Goal: Transaction & Acquisition: Book appointment/travel/reservation

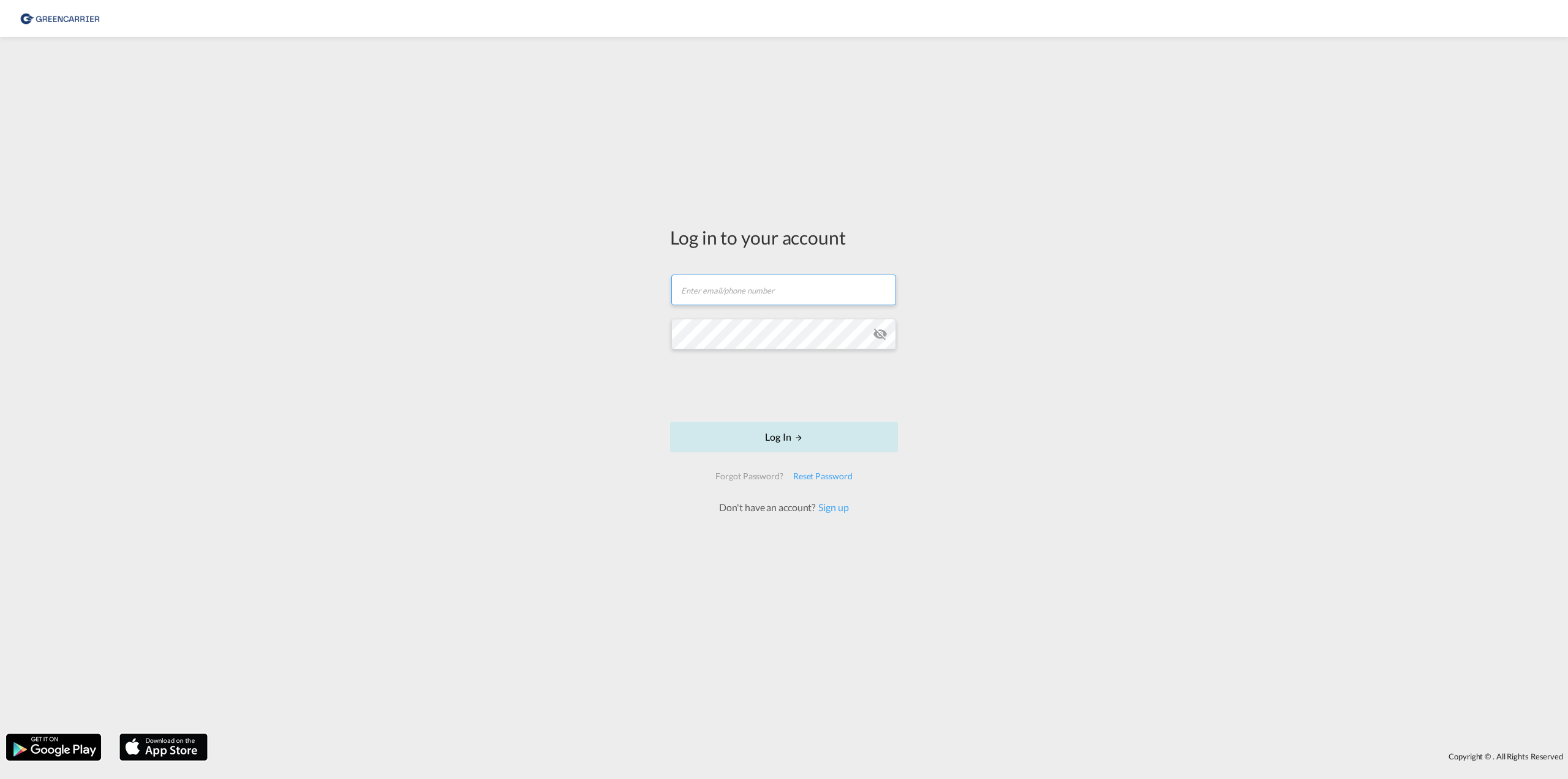
type input "[EMAIL_ADDRESS][PERSON_NAME][DOMAIN_NAME]"
click at [755, 431] on button "Log In" at bounding box center [783, 436] width 228 height 30
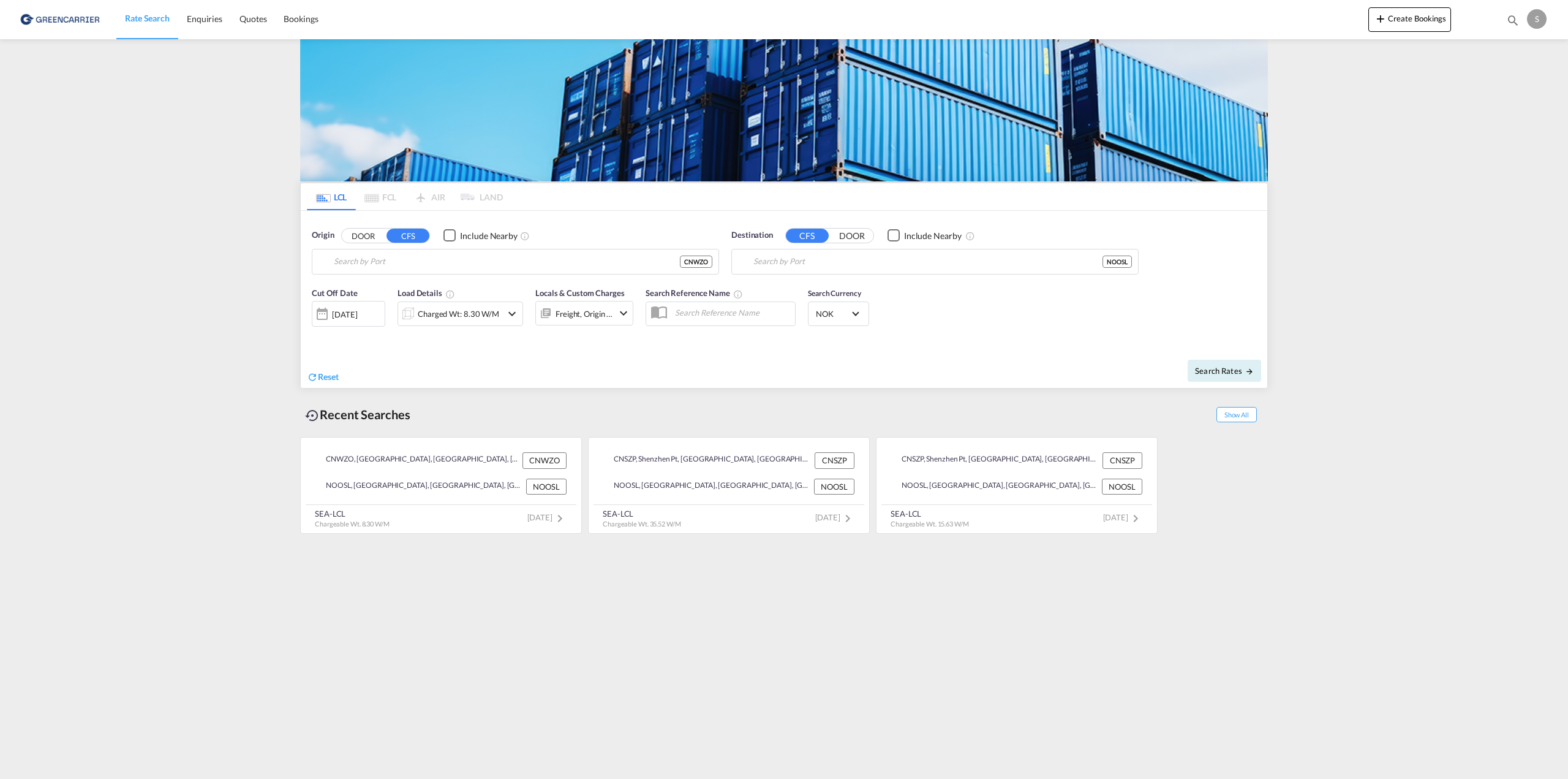
type input "[GEOGRAPHIC_DATA], [GEOGRAPHIC_DATA], CNWZO"
type input "[GEOGRAPHIC_DATA], NOOSL"
click at [259, 15] on span "Quotes" at bounding box center [253, 19] width 27 height 11
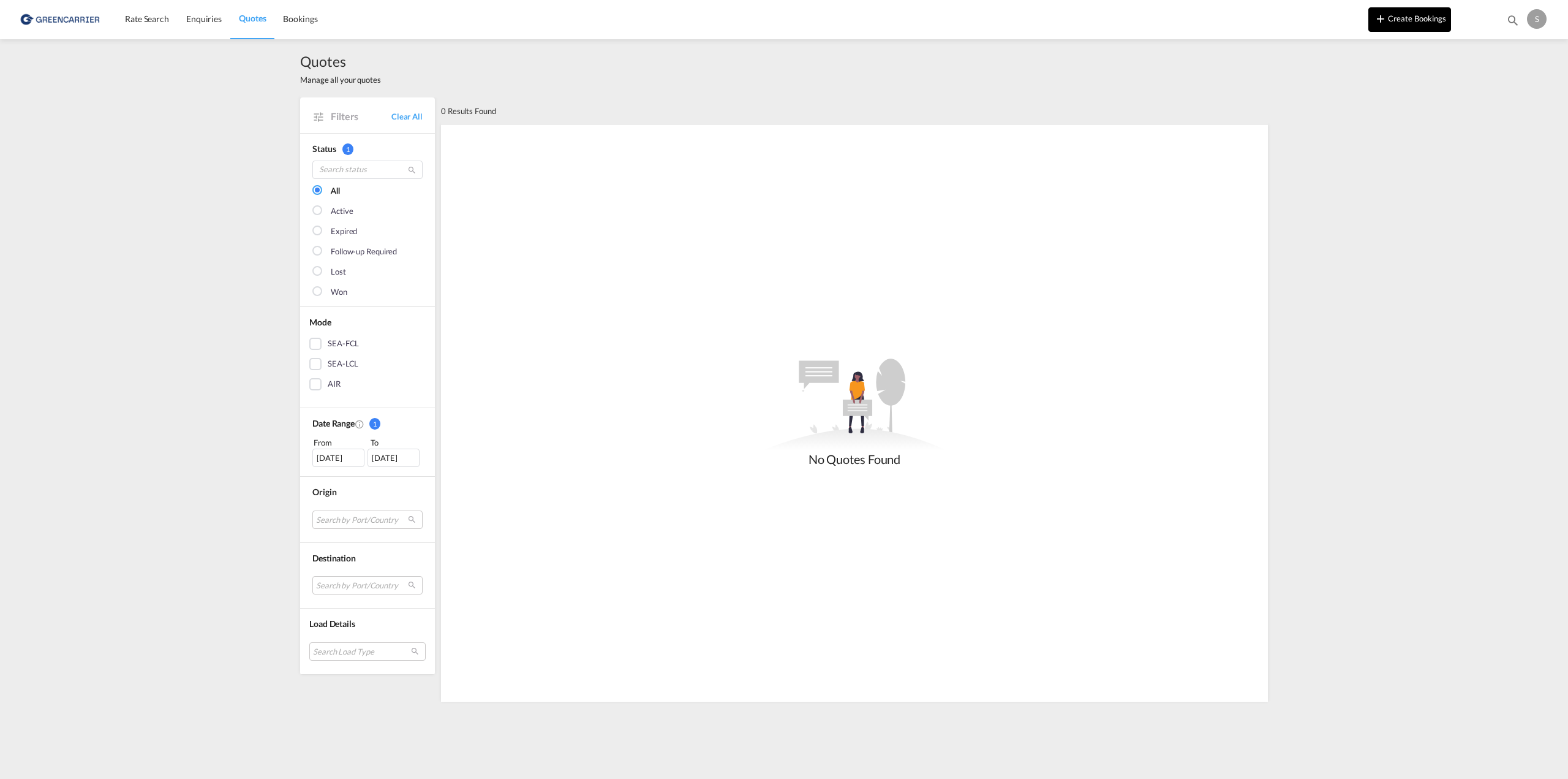
click at [1400, 23] on button "Create Bookings" at bounding box center [1409, 20] width 83 height 25
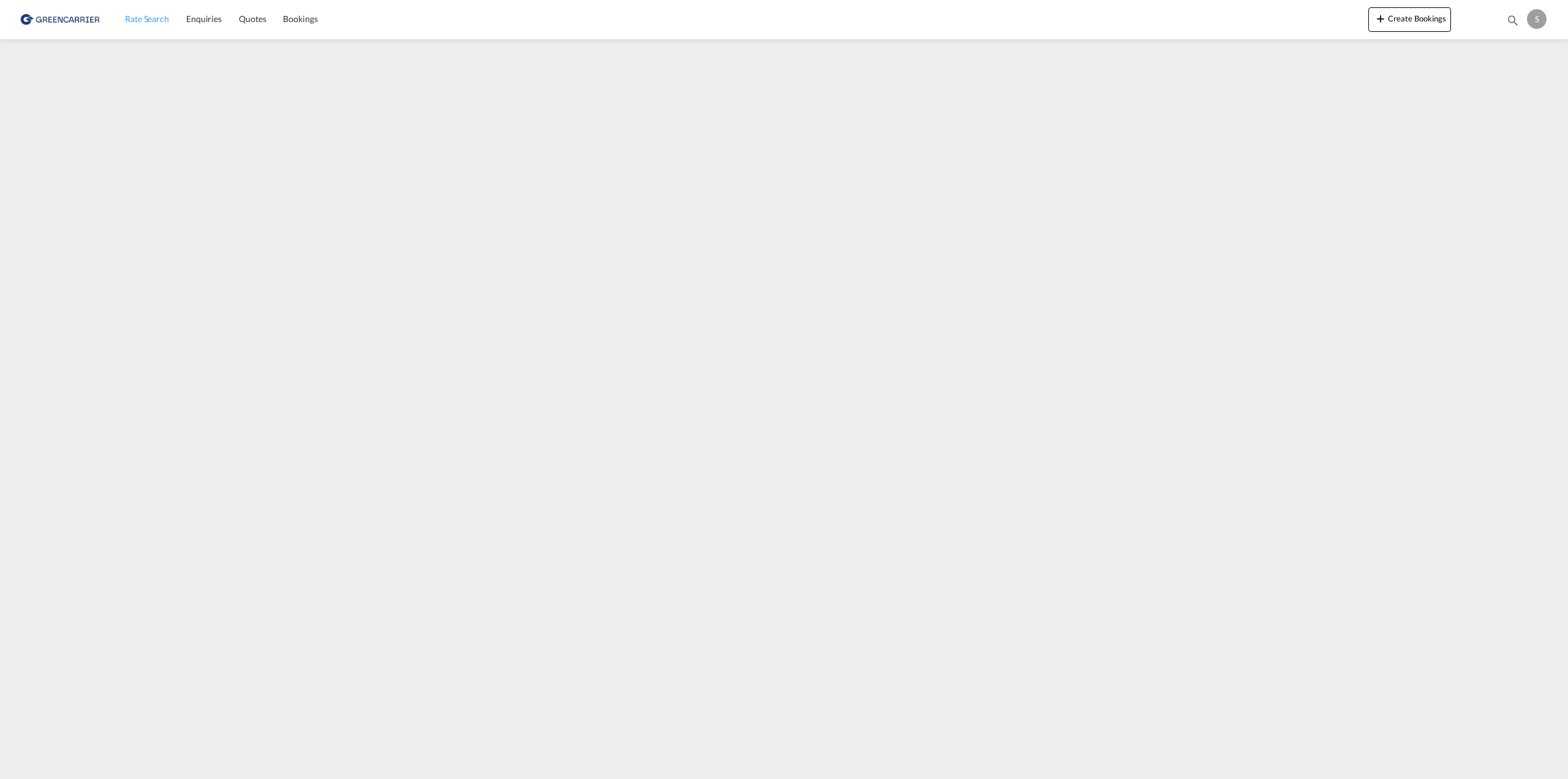
click at [148, 11] on link "Rate Search" at bounding box center [147, 19] width 61 height 40
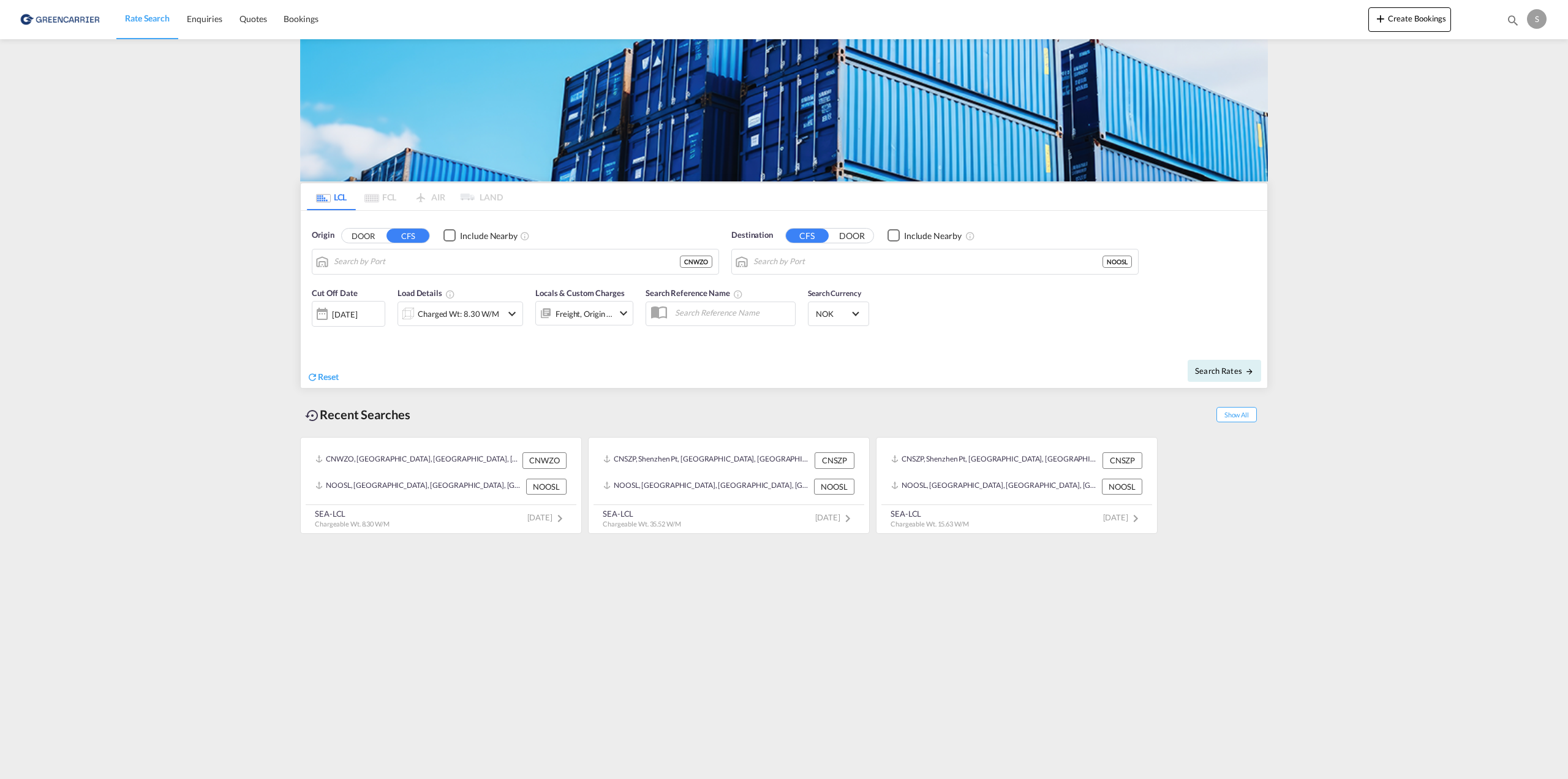
type input "[GEOGRAPHIC_DATA], [GEOGRAPHIC_DATA], CNWZO"
type input "[GEOGRAPHIC_DATA], NOOSL"
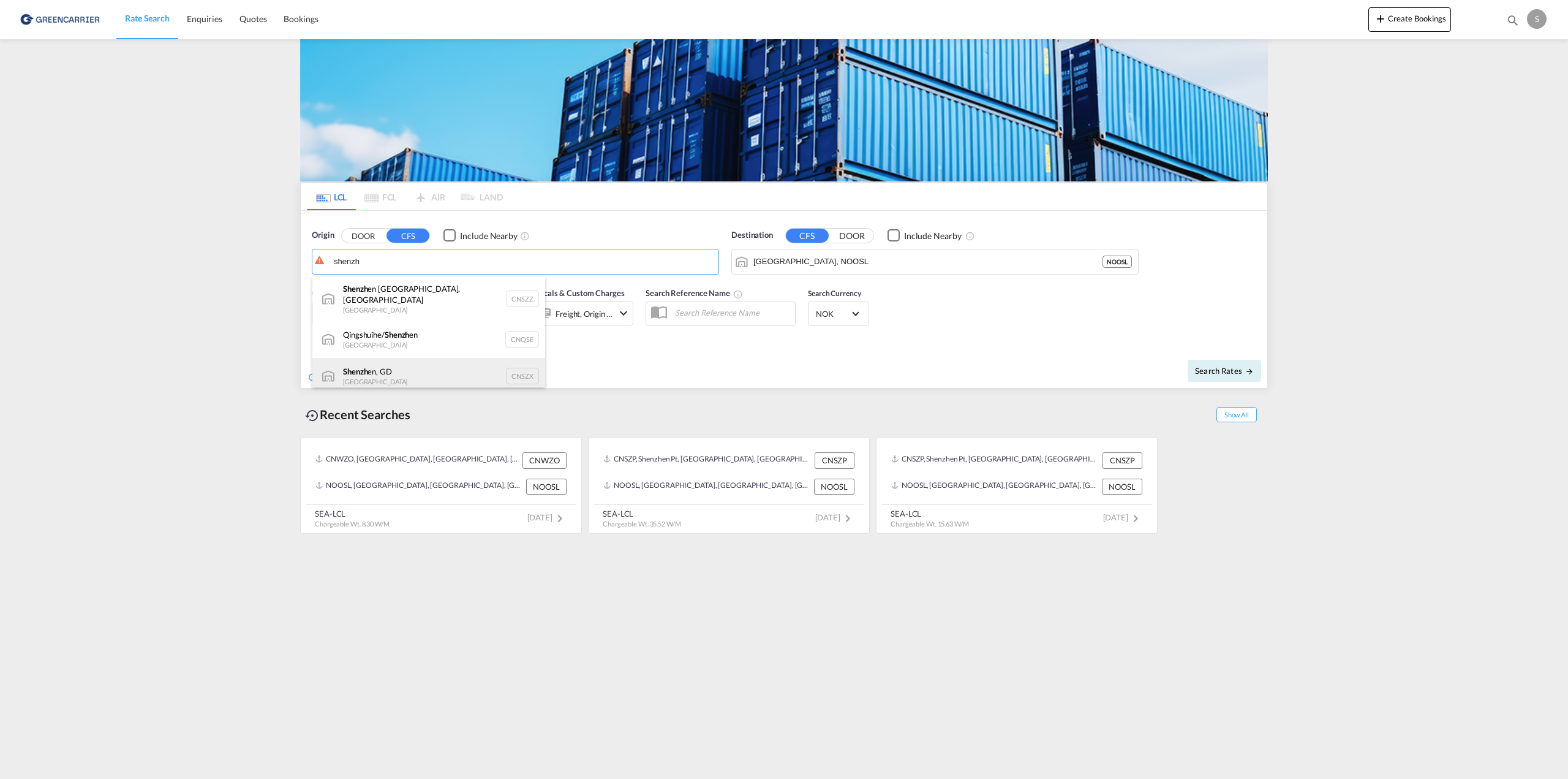
click at [440, 364] on div "Shenzh en, GD [GEOGRAPHIC_DATA] CNSZX" at bounding box center [429, 376] width 233 height 36
type input "[GEOGRAPHIC_DATA], GD, CNSZX"
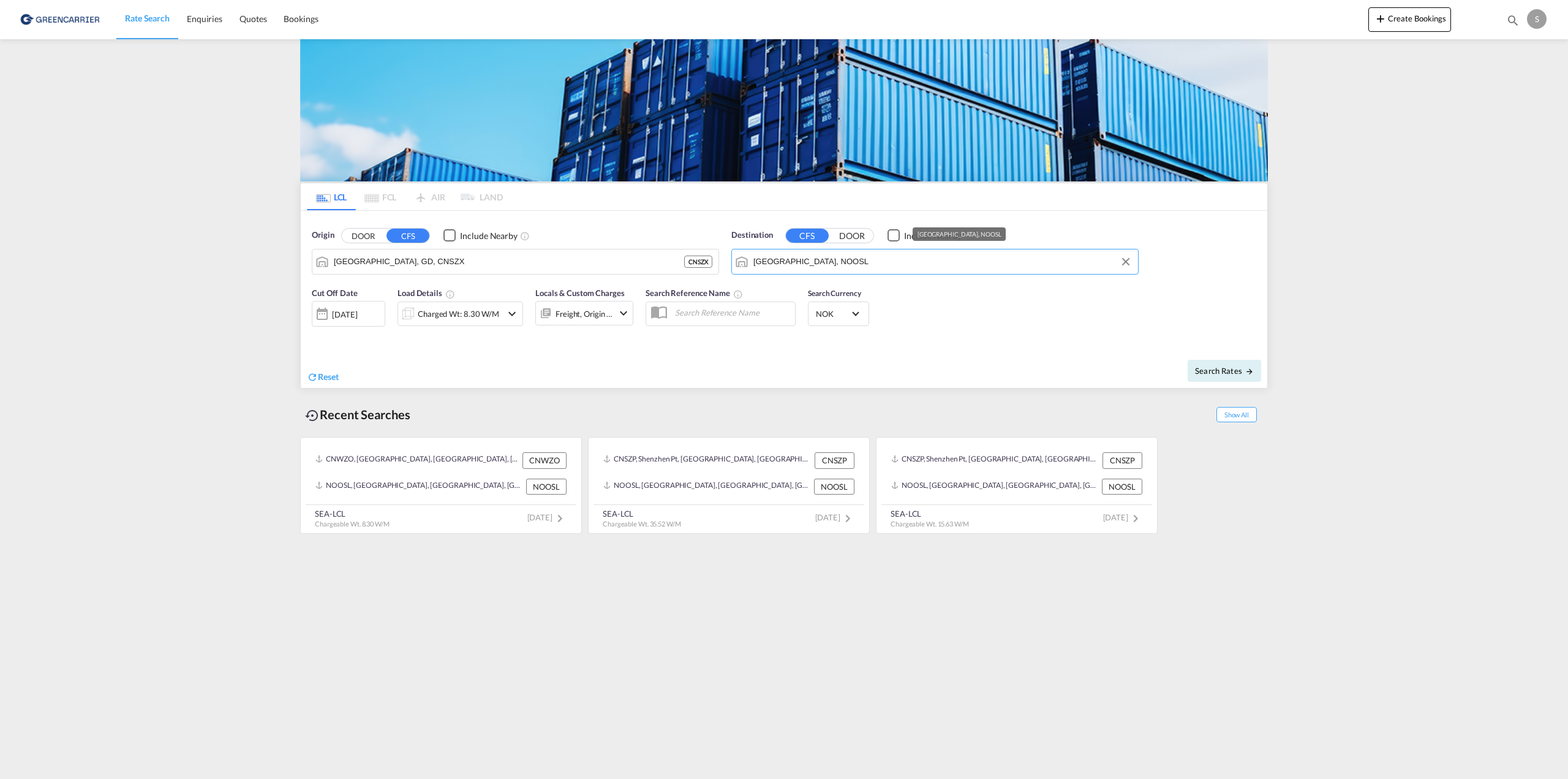
click at [827, 258] on input "[GEOGRAPHIC_DATA], NOOSL" at bounding box center [942, 261] width 378 height 19
click at [992, 362] on div "Search Rates" at bounding box center [1026, 370] width 480 height 35
click at [368, 238] on button "DOOR" at bounding box center [363, 235] width 43 height 14
click at [375, 256] on input "Search by Door" at bounding box center [523, 261] width 378 height 19
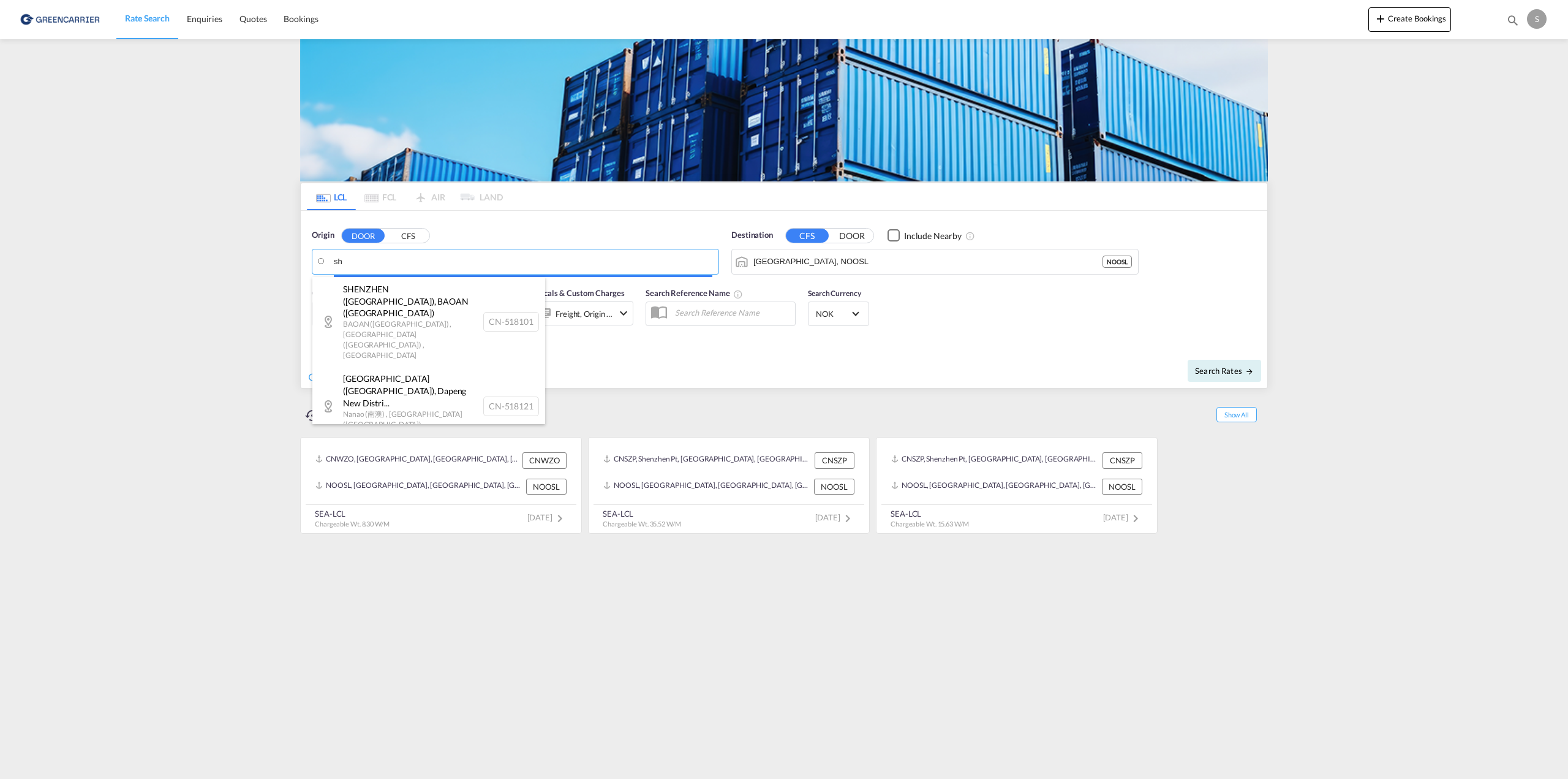
type input "s"
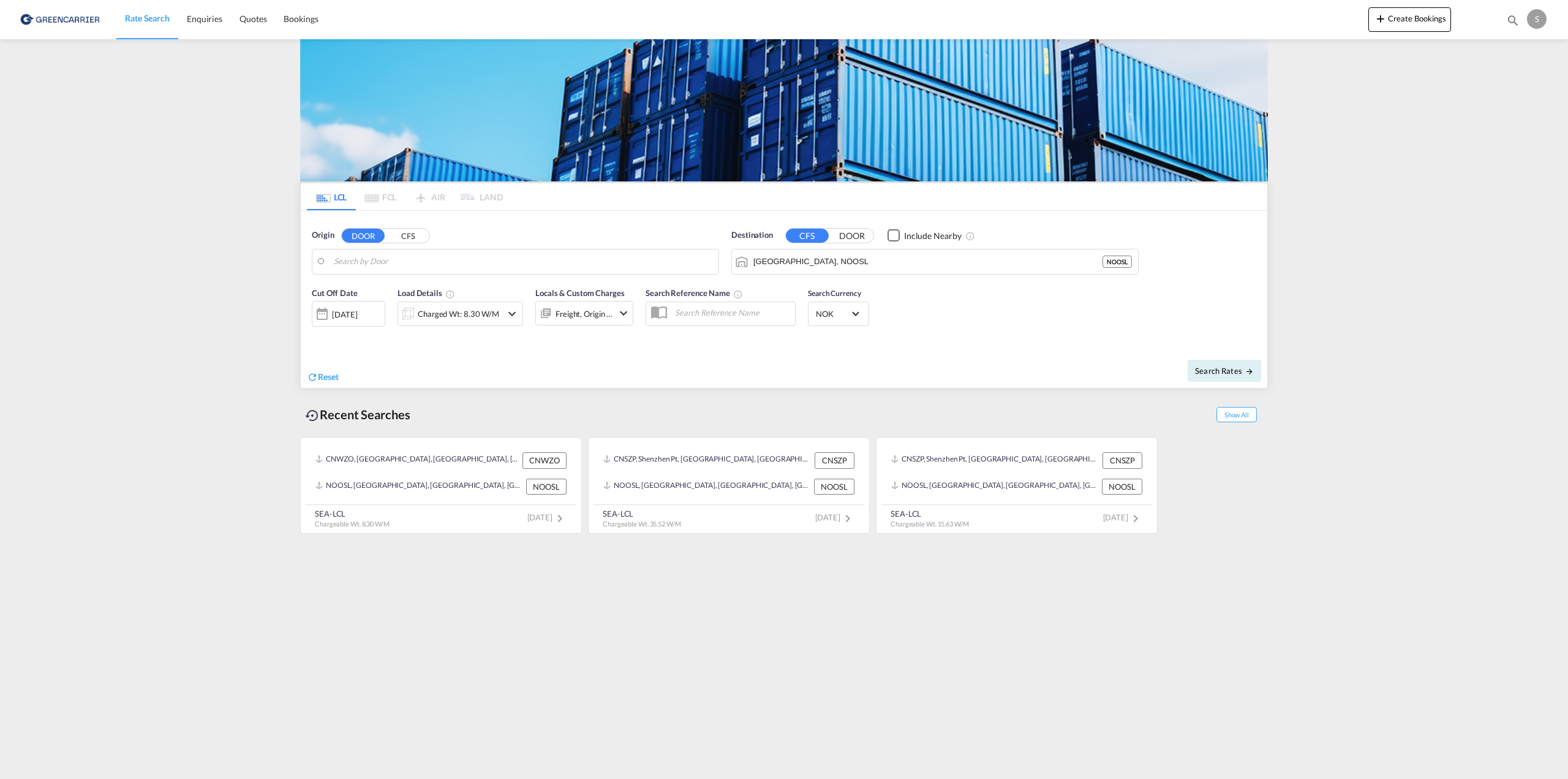
click at [408, 236] on button "CFS" at bounding box center [408, 235] width 43 height 14
click at [413, 267] on body "Rate Search Enquiries Quotes Bookings Rate Search Enquiries" at bounding box center [784, 389] width 1568 height 779
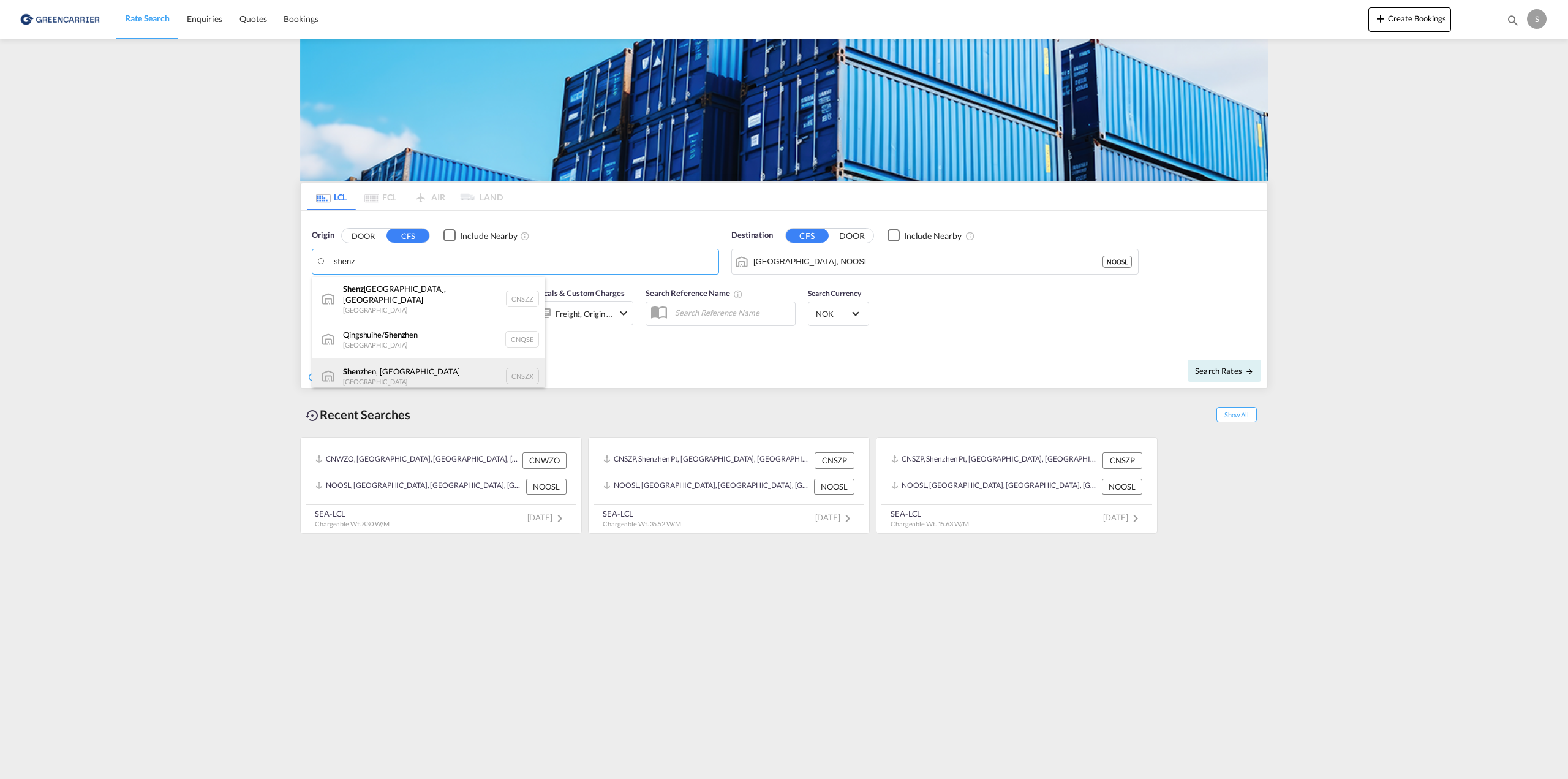
click at [403, 370] on div "Shenz hen, GD [GEOGRAPHIC_DATA] CNSZX" at bounding box center [429, 376] width 233 height 36
type input "[GEOGRAPHIC_DATA], GD, CNSZX"
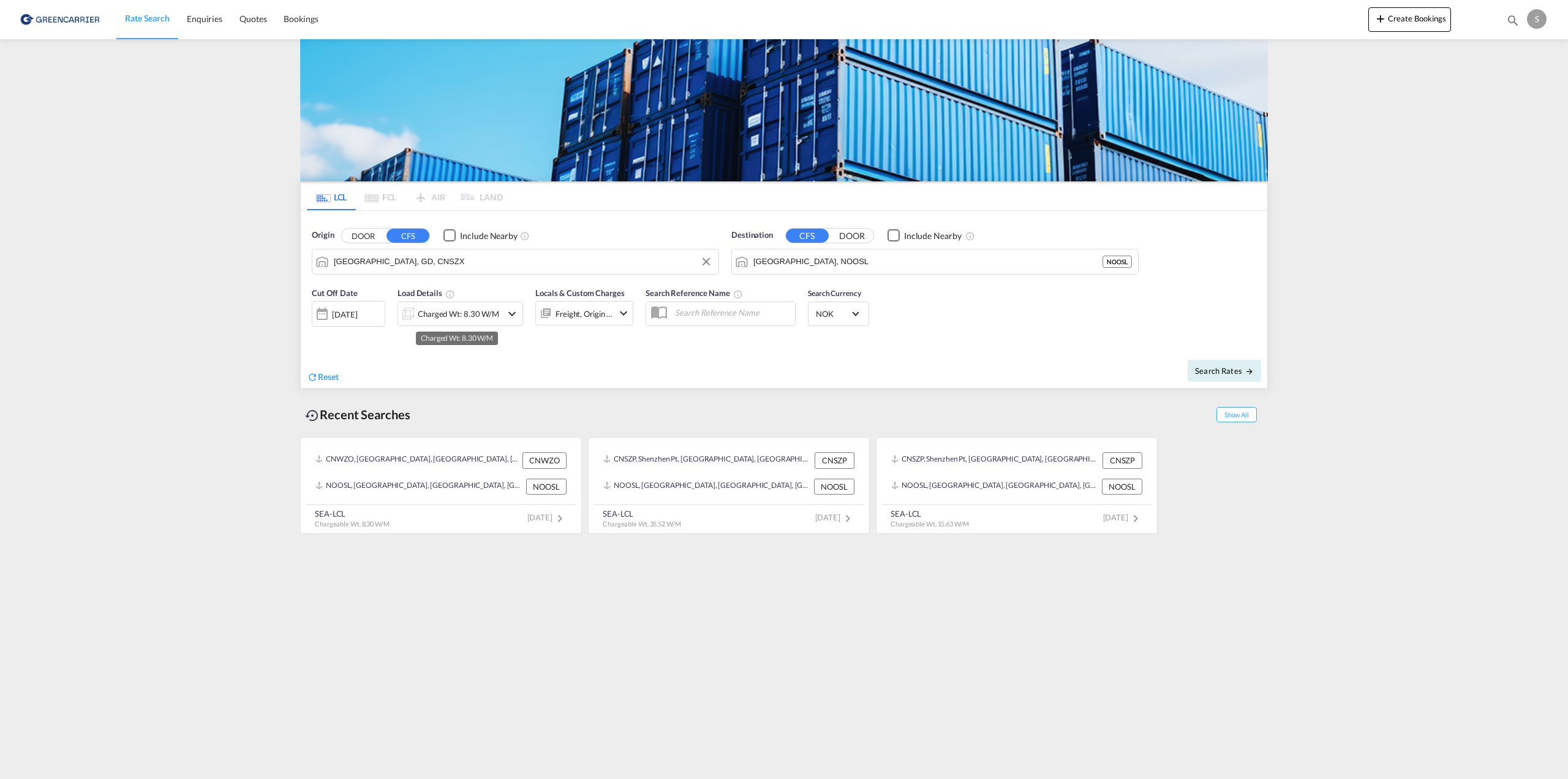
click at [444, 320] on div "Charged Wt: 8.30 W/M" at bounding box center [458, 313] width 82 height 17
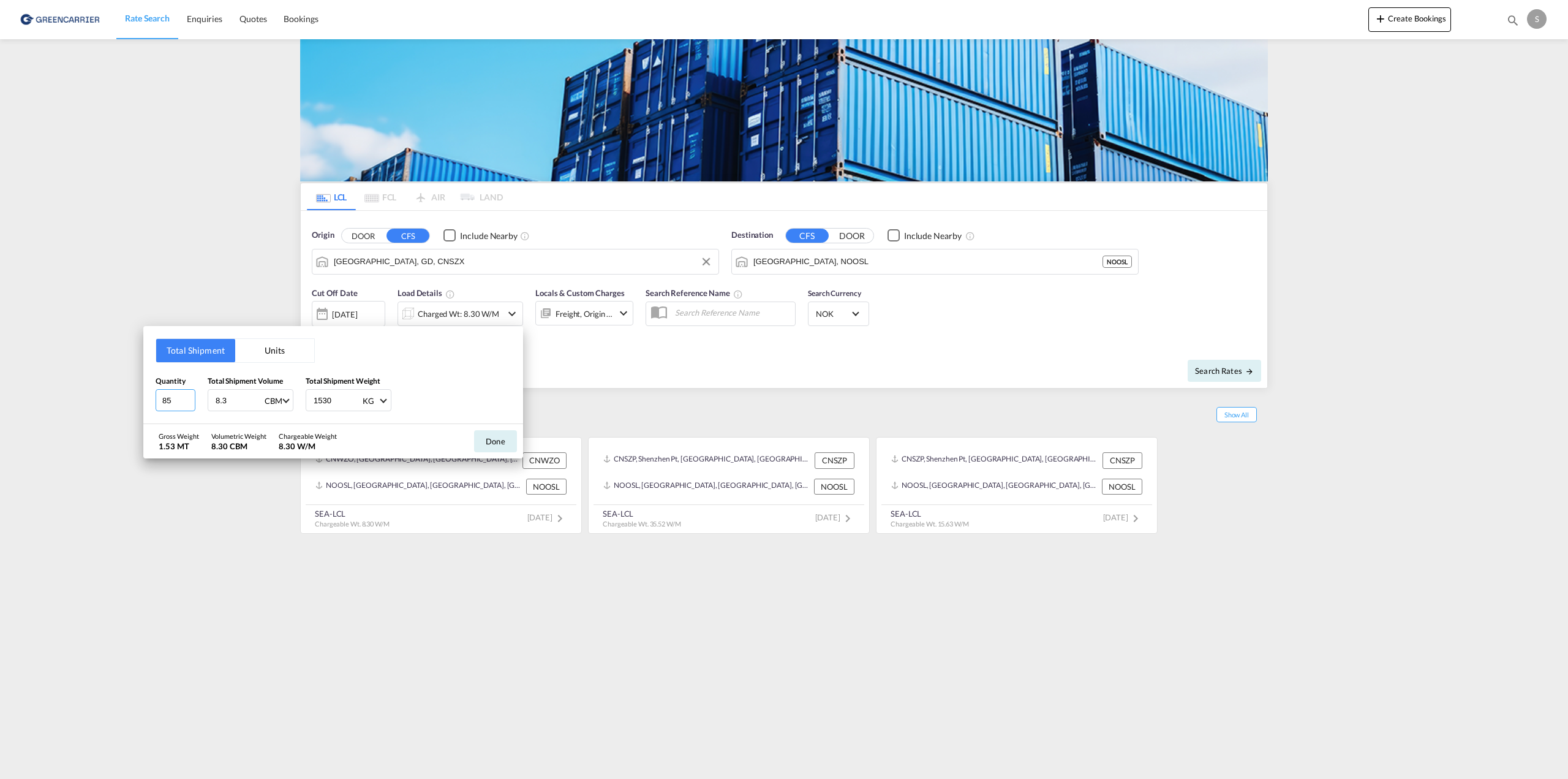
click at [177, 399] on input "85" at bounding box center [175, 400] width 40 height 22
click at [178, 401] on input "85" at bounding box center [175, 400] width 40 height 22
click at [171, 399] on input "85" at bounding box center [175, 400] width 40 height 22
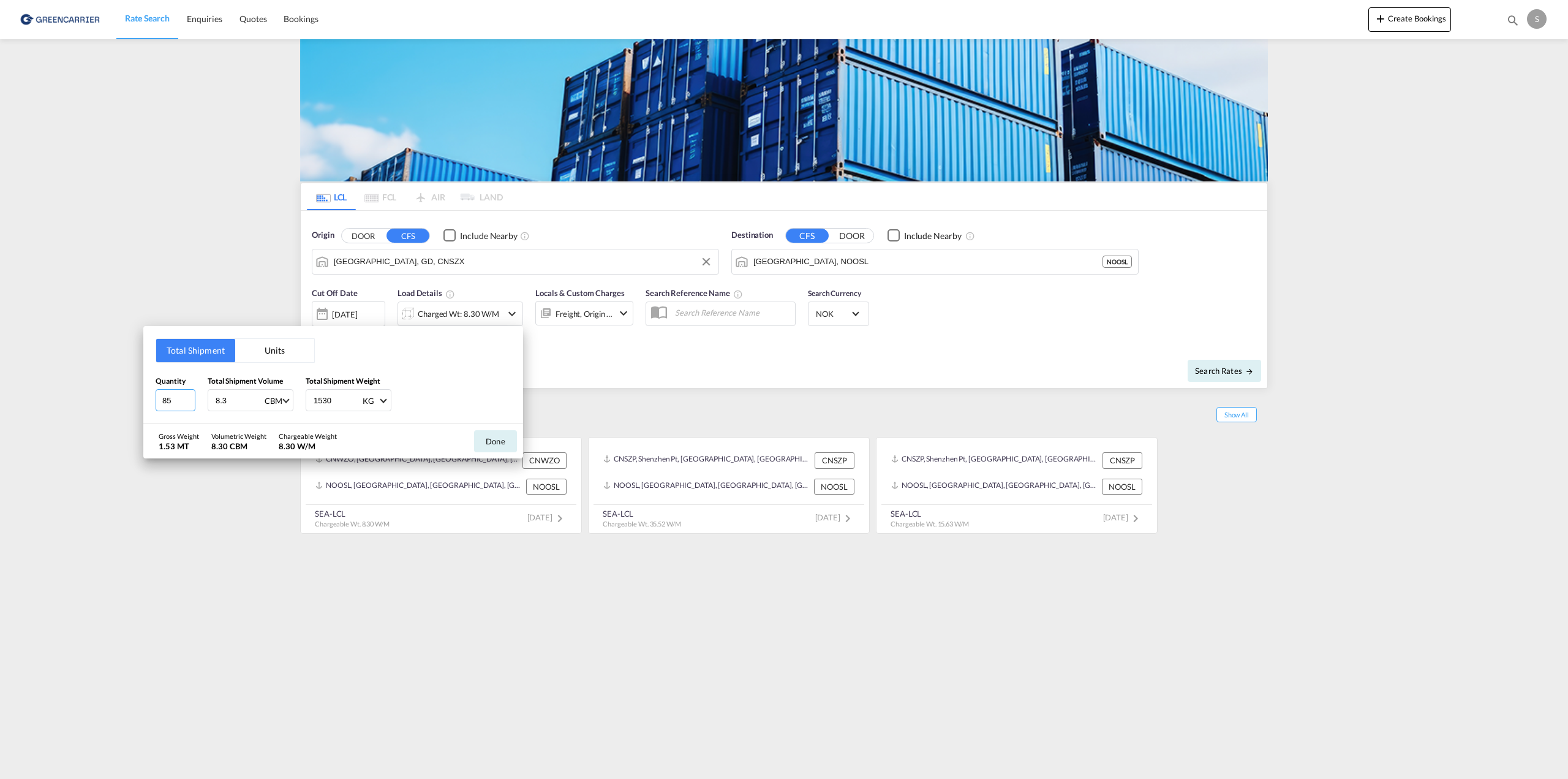
click at [171, 401] on input "85" at bounding box center [175, 400] width 40 height 22
type input "127"
type input "10.16"
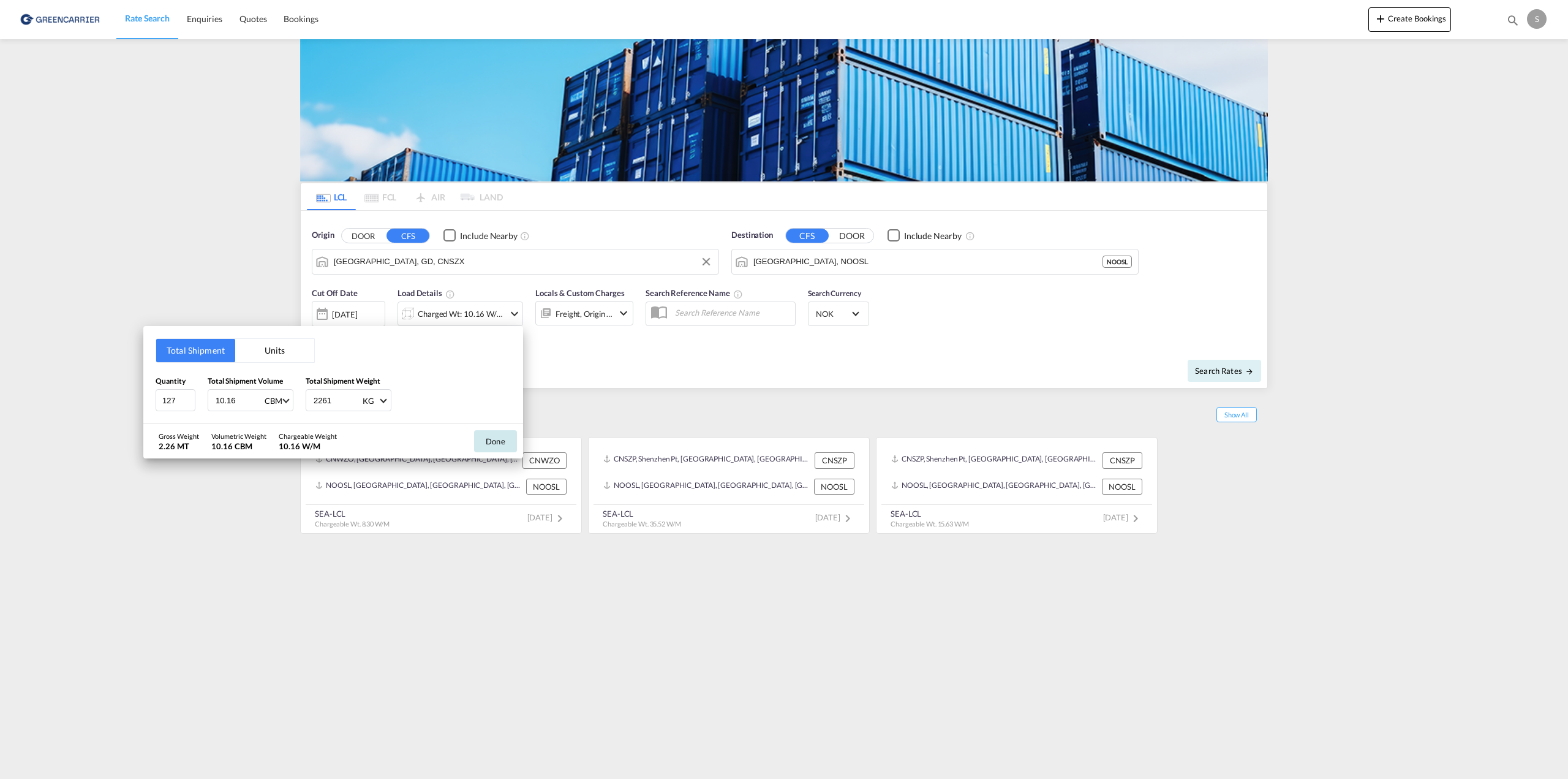
type input "2261"
click at [498, 435] on button "Done" at bounding box center [495, 441] width 43 height 22
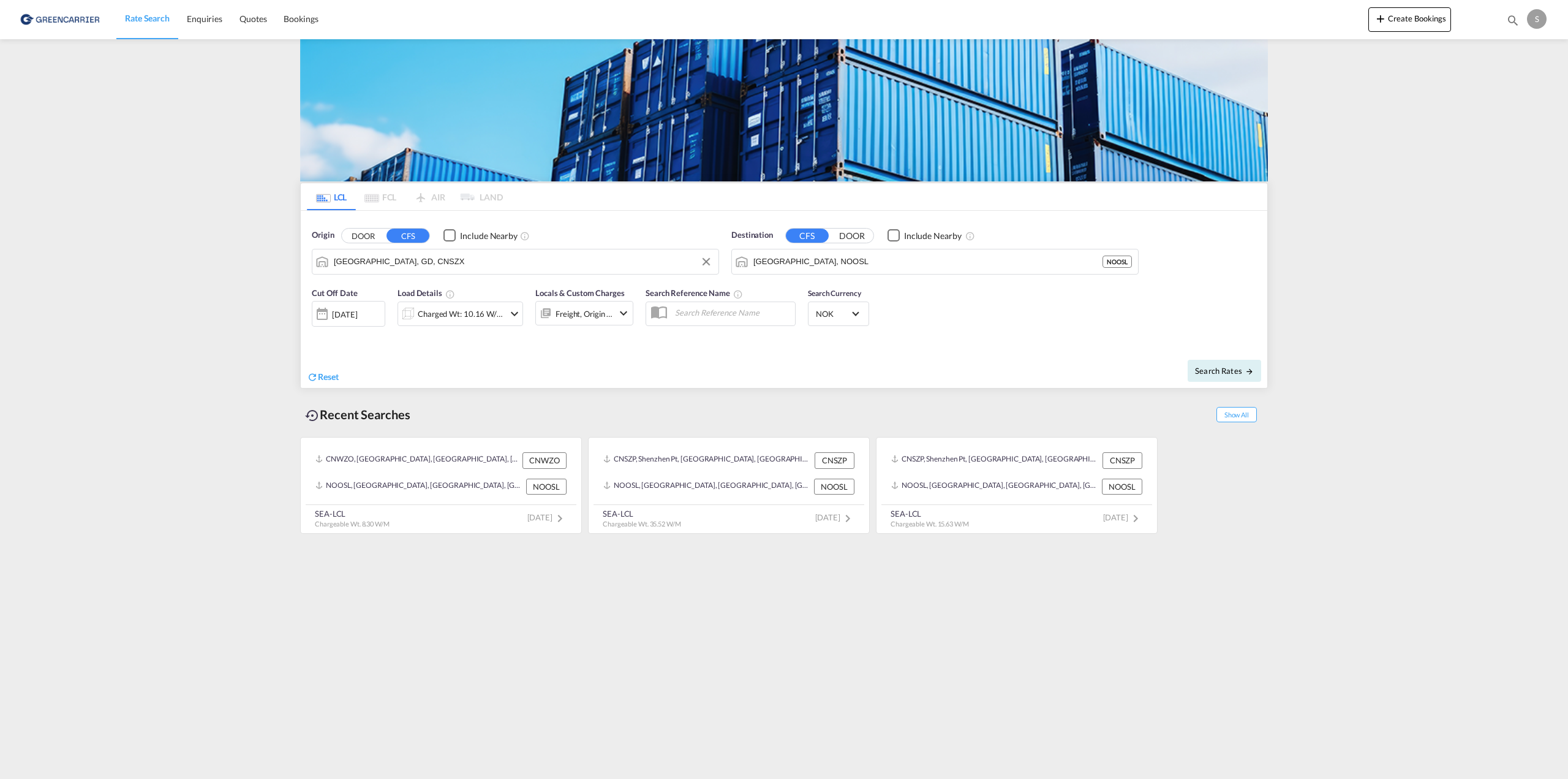
click at [334, 308] on div "[DATE]" at bounding box center [348, 314] width 74 height 26
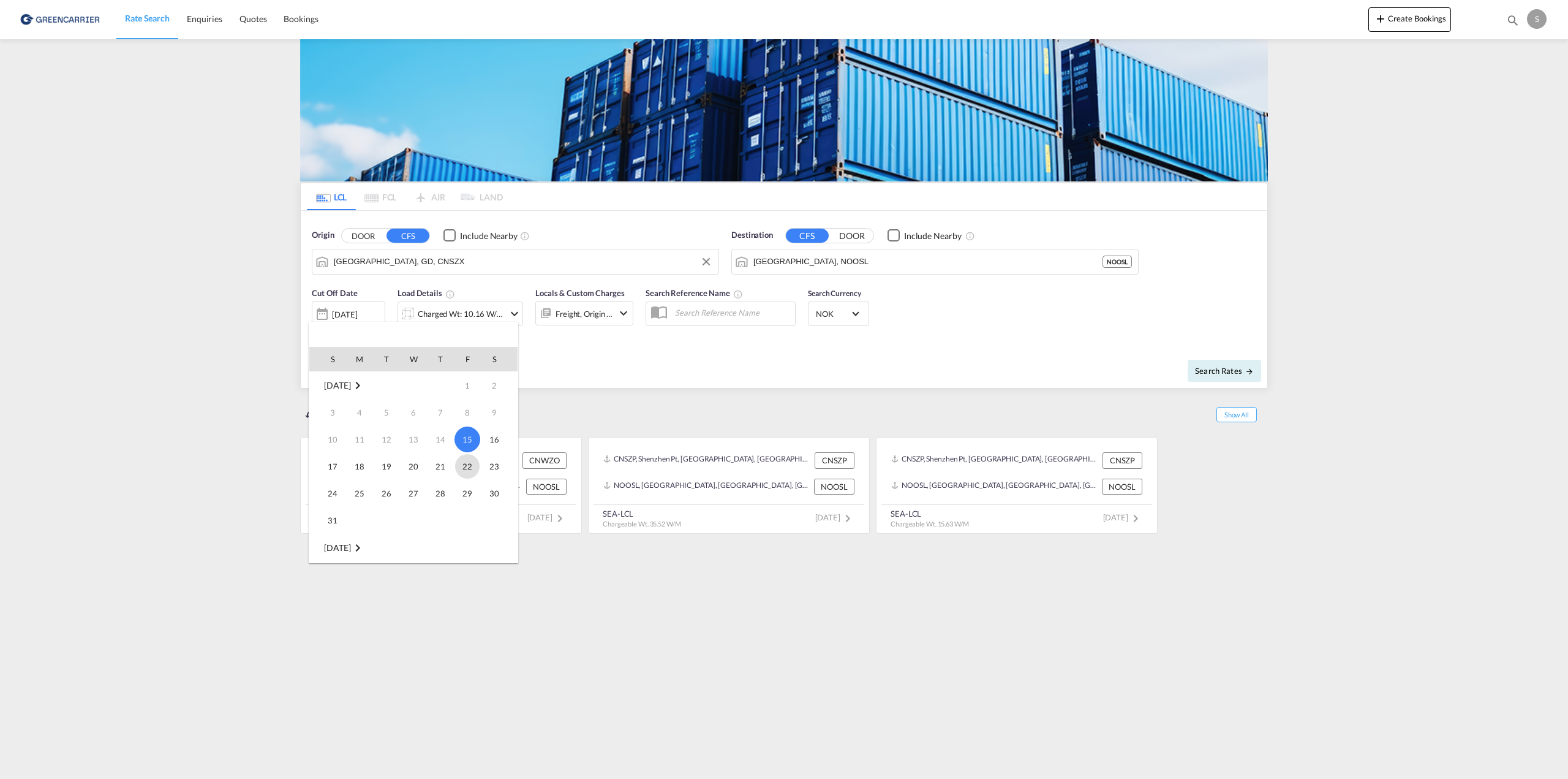
click at [464, 461] on span "22" at bounding box center [467, 466] width 25 height 25
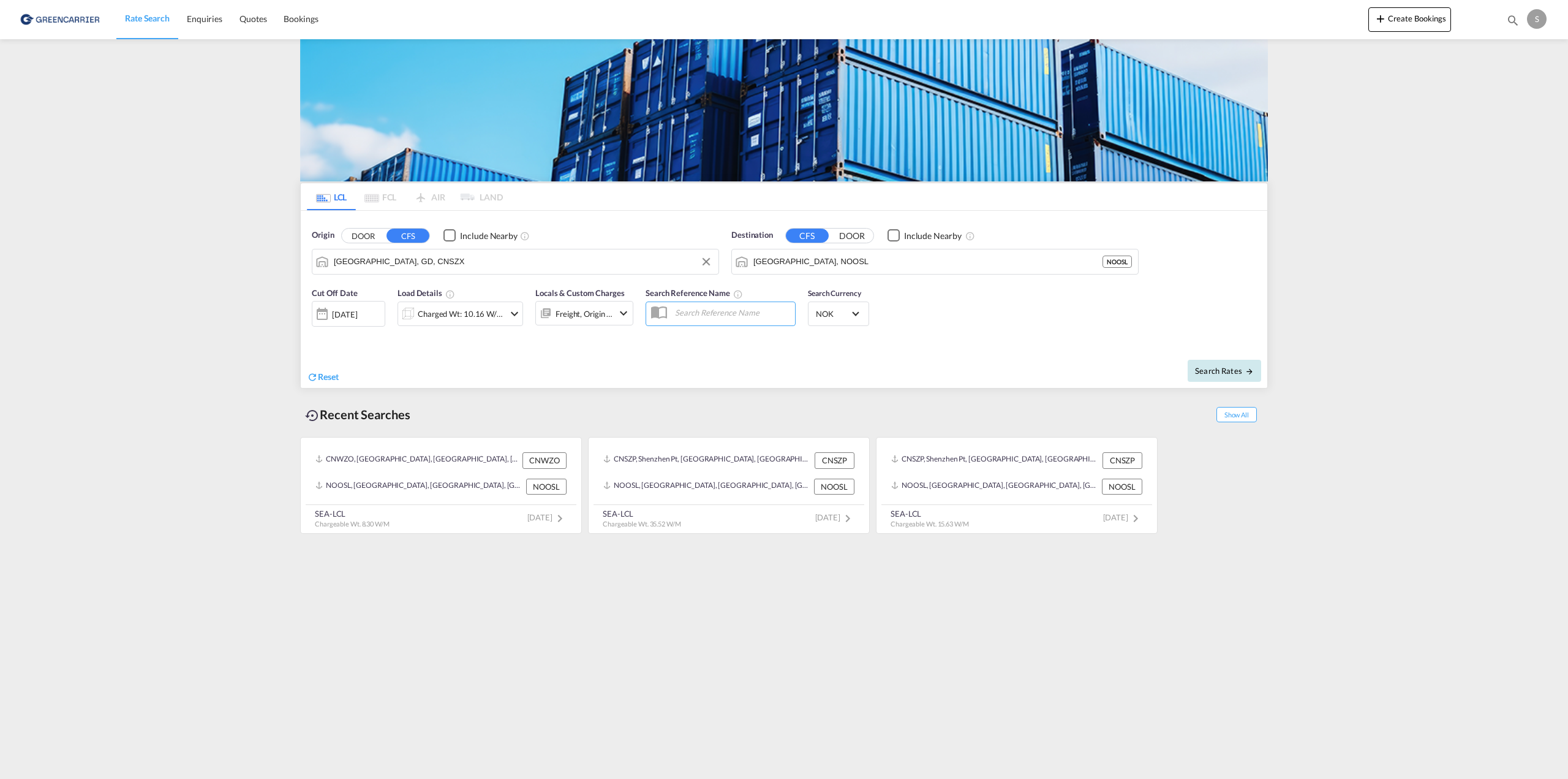
click at [1247, 370] on md-icon "icon-arrow-right" at bounding box center [1249, 371] width 9 height 9
type input "CNSZX to NOOSL / [DATE]"
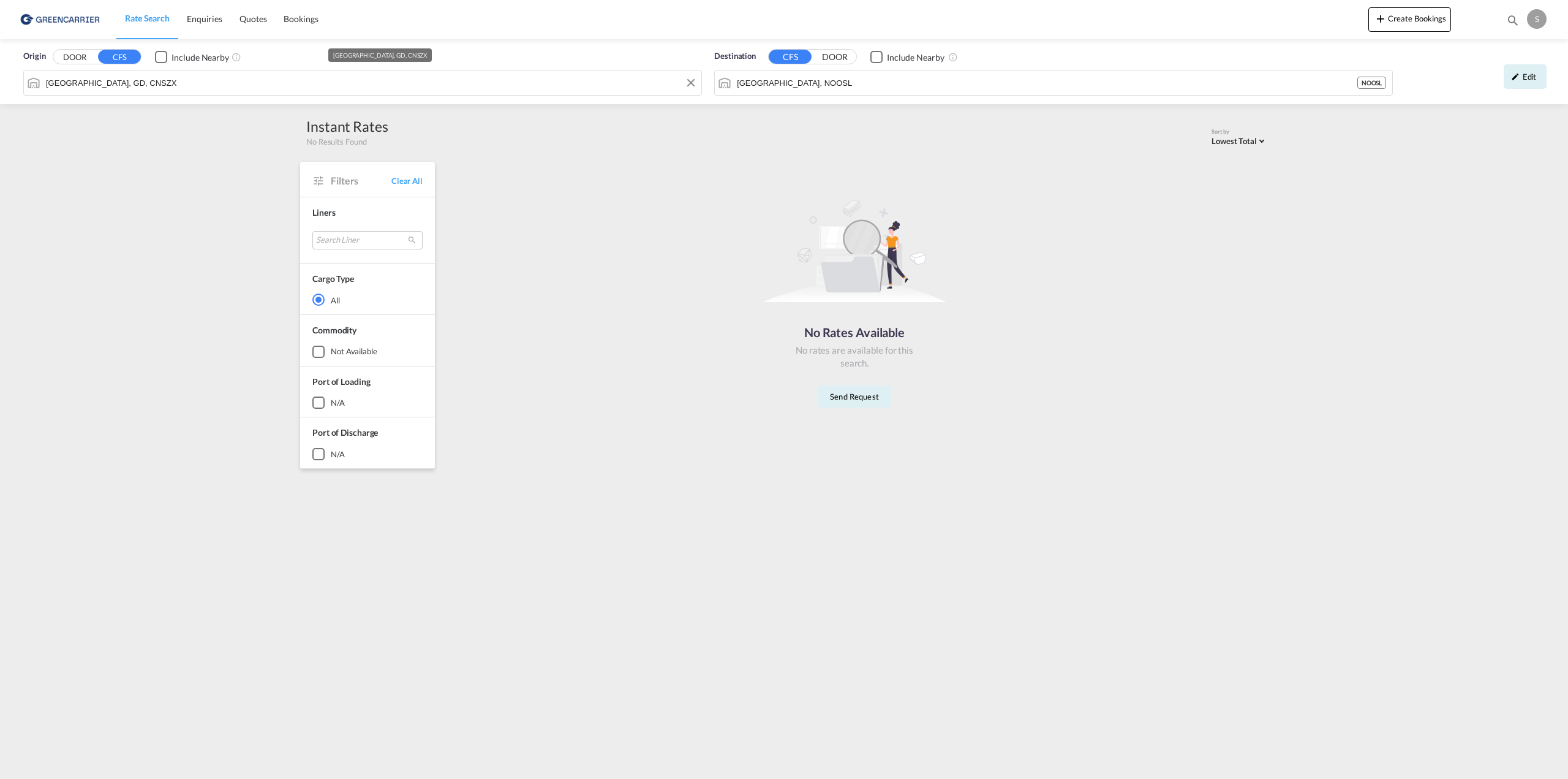
click at [243, 80] on input "[GEOGRAPHIC_DATA], GD, CNSZX" at bounding box center [370, 83] width 649 height 19
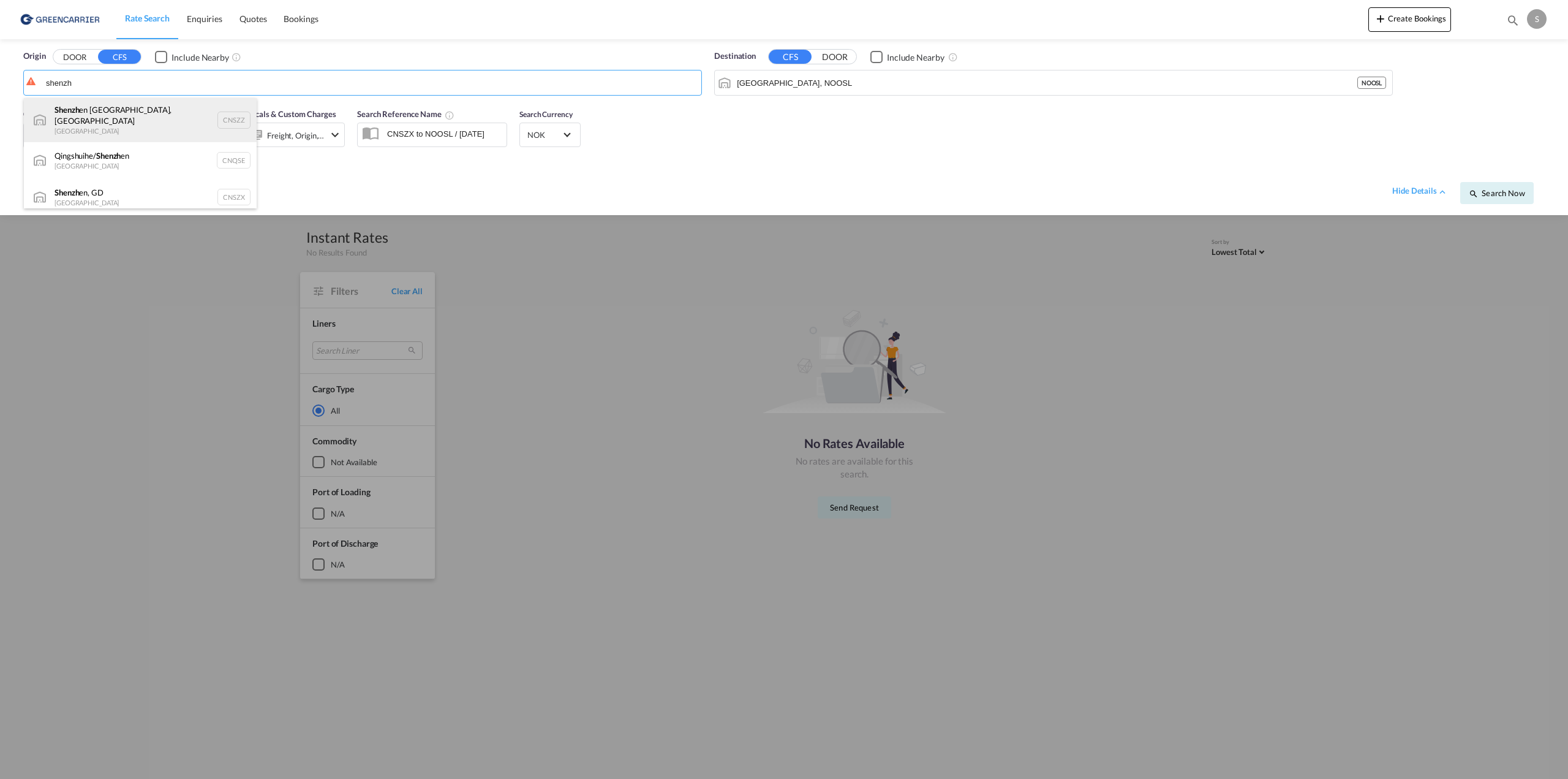
click at [170, 118] on div "Shenzh en [GEOGRAPHIC_DATA], GD [GEOGRAPHIC_DATA] CNSZZ" at bounding box center [140, 120] width 233 height 44
type input "[GEOGRAPHIC_DATA], [GEOGRAPHIC_DATA], [GEOGRAPHIC_DATA]"
click at [1498, 193] on span "Search Now" at bounding box center [1496, 193] width 56 height 10
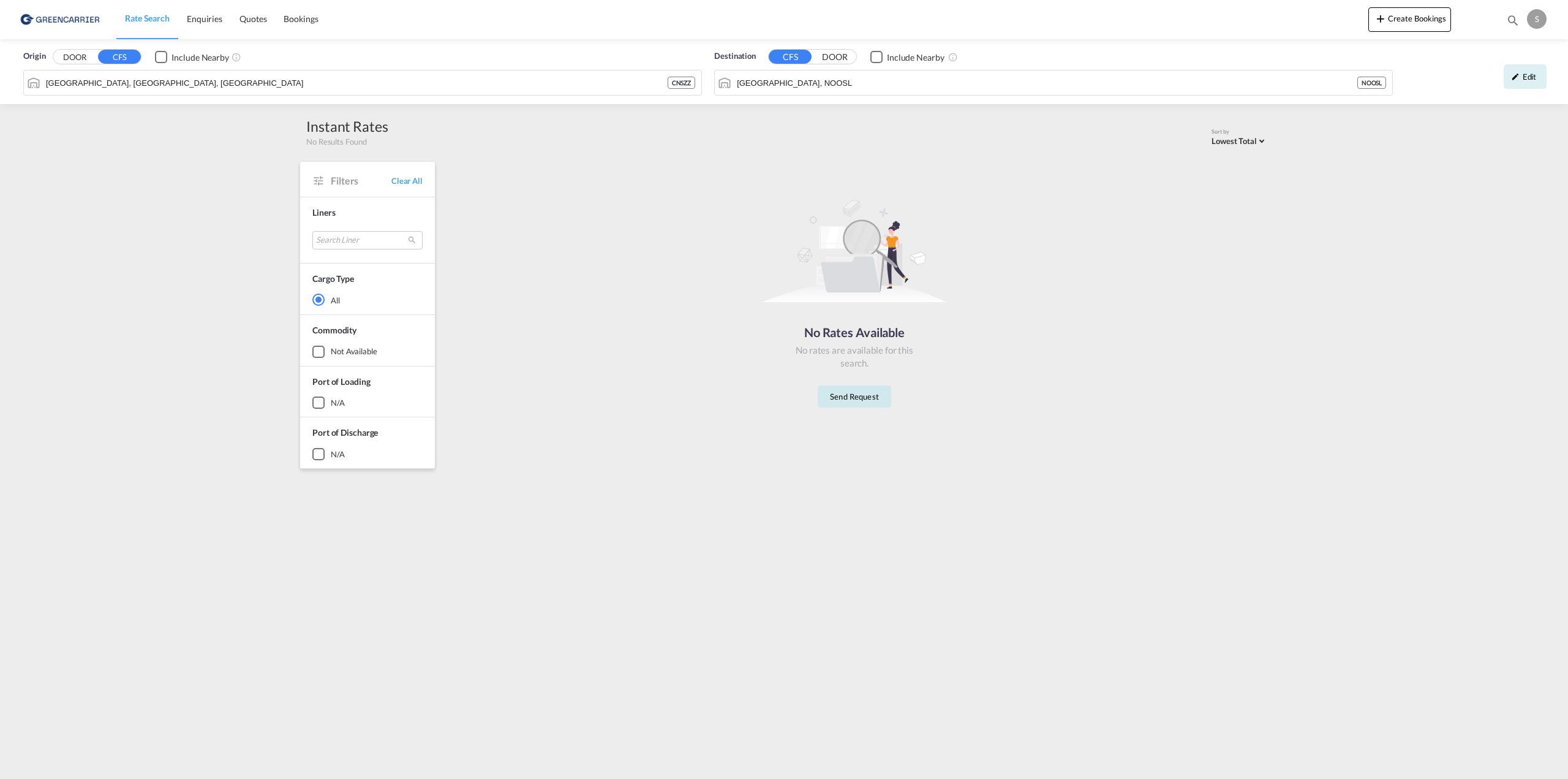
click at [840, 388] on button "Send Request" at bounding box center [854, 396] width 74 height 22
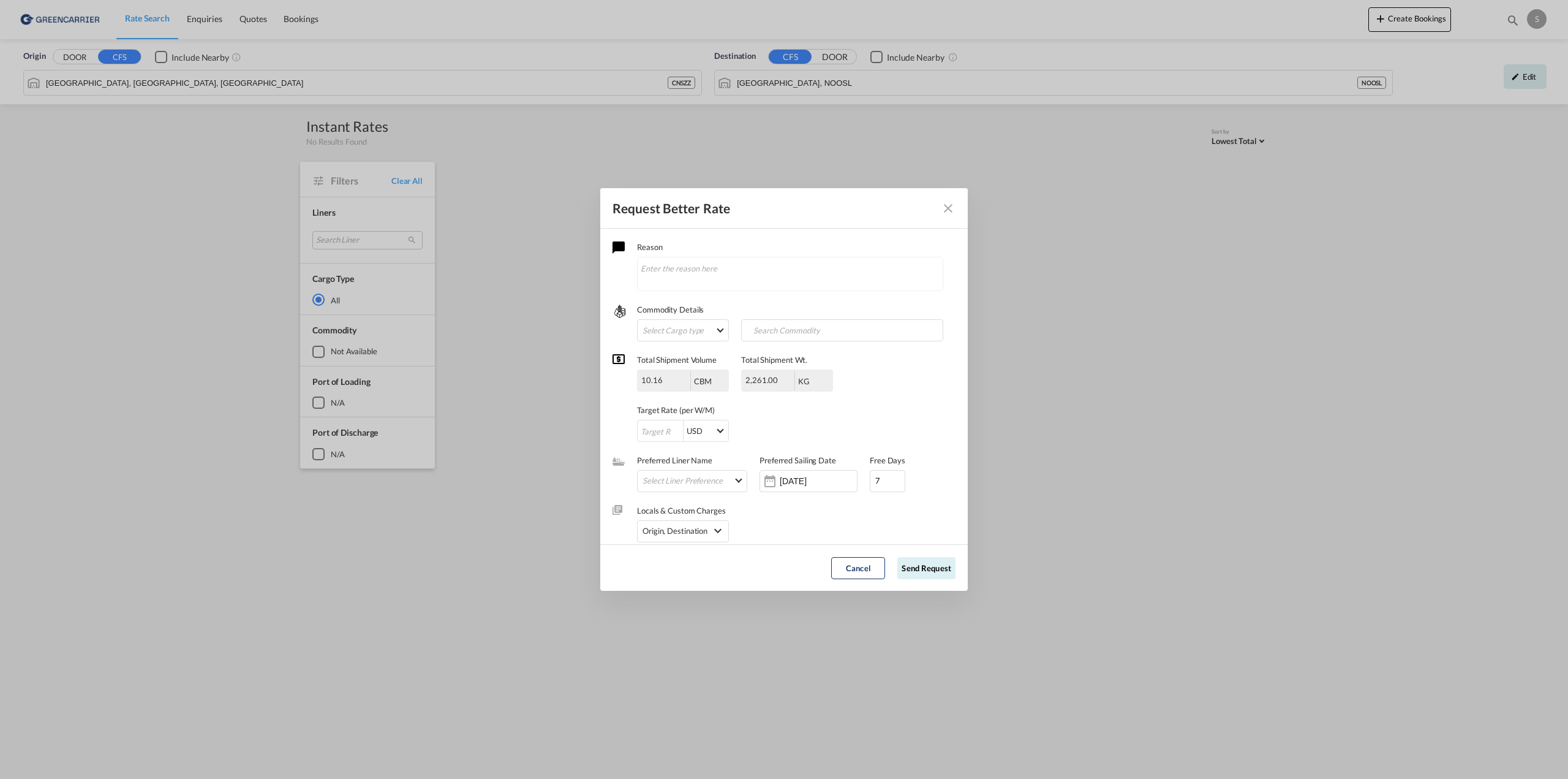
click at [940, 214] on button "Request Better Rate ..." at bounding box center [948, 209] width 25 height 25
